Goal: Transaction & Acquisition: Purchase product/service

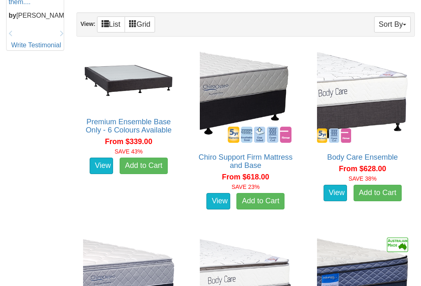
scroll to position [471, 0]
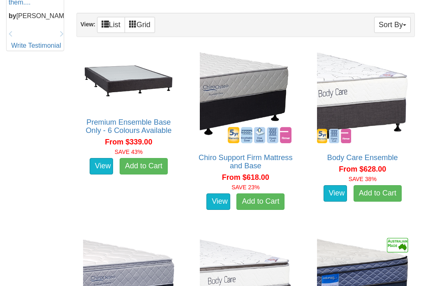
click at [137, 84] on img at bounding box center [128, 80] width 95 height 60
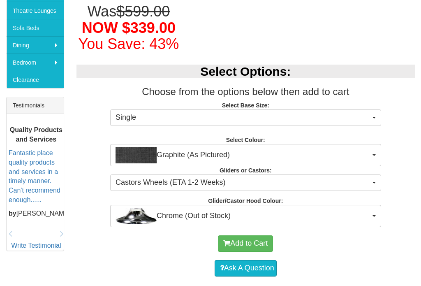
scroll to position [258, 0]
click at [378, 158] on button "Graphite (As Pictured)" at bounding box center [245, 155] width 271 height 22
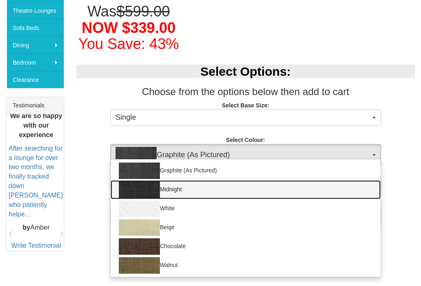
click at [154, 191] on img at bounding box center [139, 189] width 41 height 16
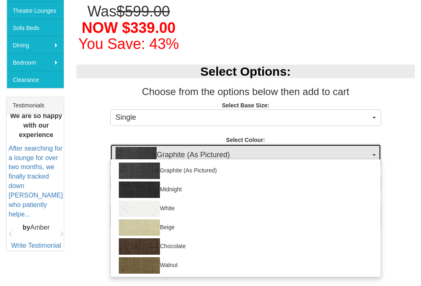
select select "1931"
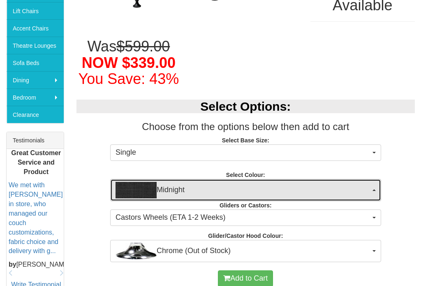
scroll to position [223, 0]
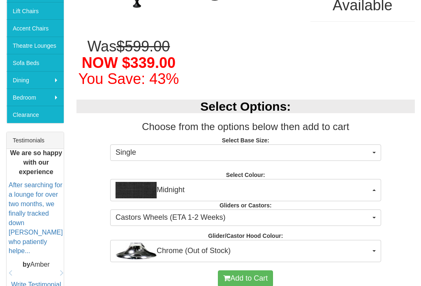
click at [378, 248] on button "Chrome (Out of Stock)" at bounding box center [245, 251] width 271 height 22
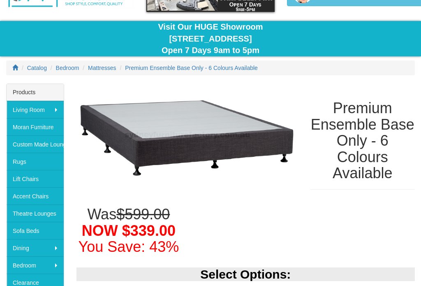
scroll to position [56, 0]
click at [35, 282] on div at bounding box center [210, 143] width 421 height 286
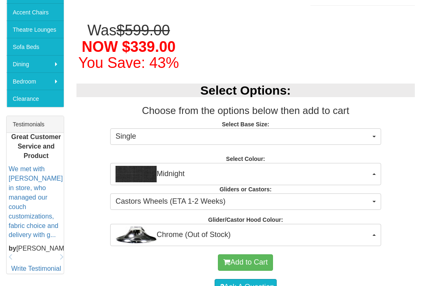
scroll to position [239, 0]
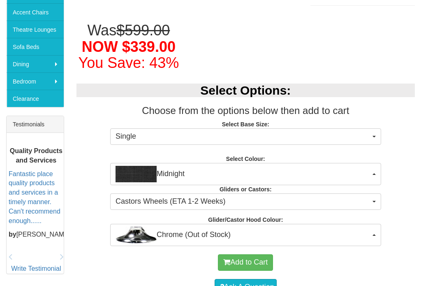
click at [379, 136] on button "Single" at bounding box center [245, 136] width 271 height 16
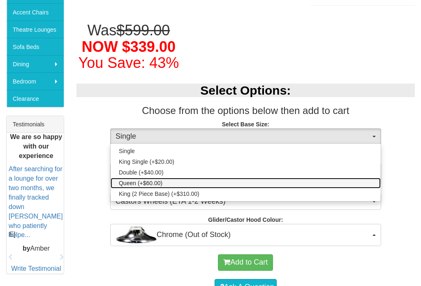
click at [162, 183] on link "Queen (+$60.00)" at bounding box center [246, 183] width 270 height 11
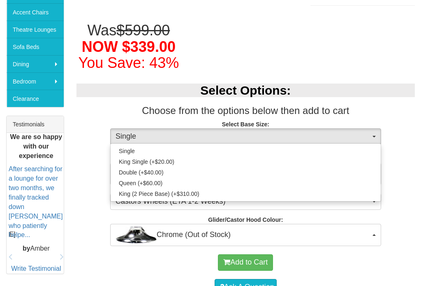
select select "1191"
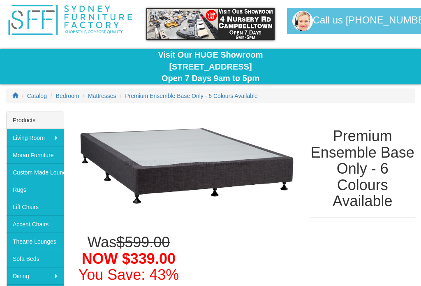
scroll to position [0, 0]
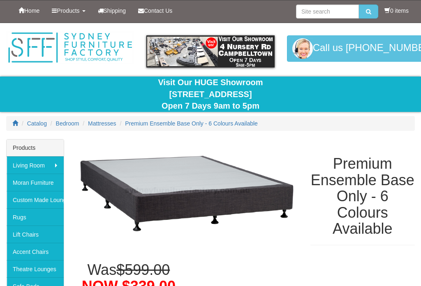
click at [99, 51] on img at bounding box center [70, 47] width 128 height 33
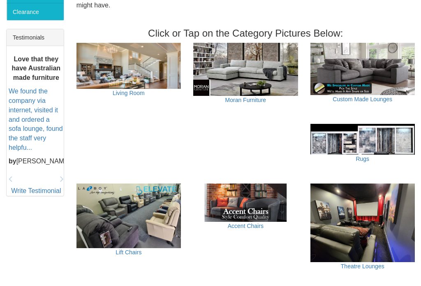
scroll to position [326, 0]
click at [255, 64] on img at bounding box center [245, 69] width 104 height 53
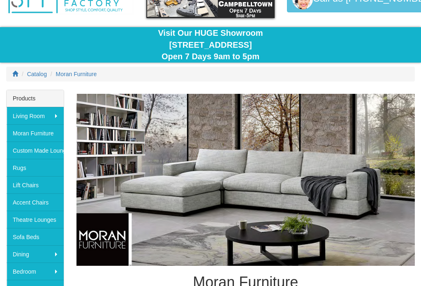
scroll to position [49, 0]
click at [38, 71] on span "Catalog" at bounding box center [37, 74] width 20 height 7
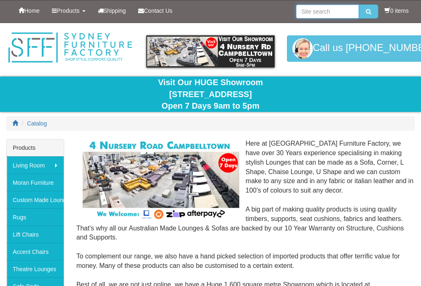
click at [313, 14] on input "search" at bounding box center [327, 12] width 63 height 14
type input "Lounge"
click at [366, 12] on button "submit" at bounding box center [368, 12] width 19 height 14
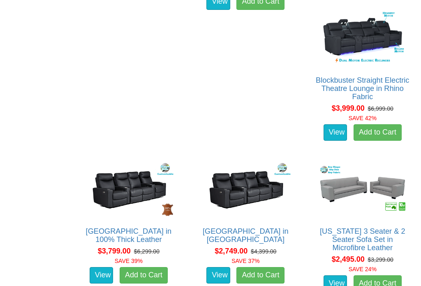
scroll to position [1994, 0]
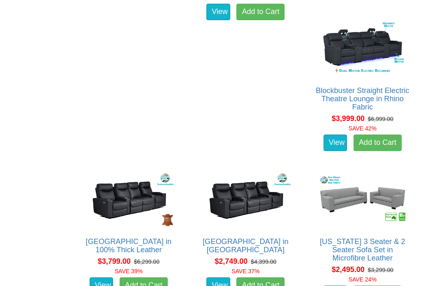
scroll to position [1871, 0]
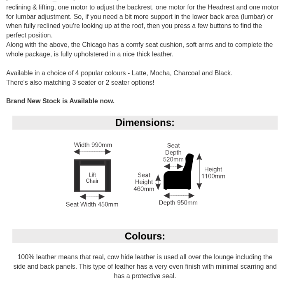
scroll to position [825, 0]
